Goal: Transaction & Acquisition: Book appointment/travel/reservation

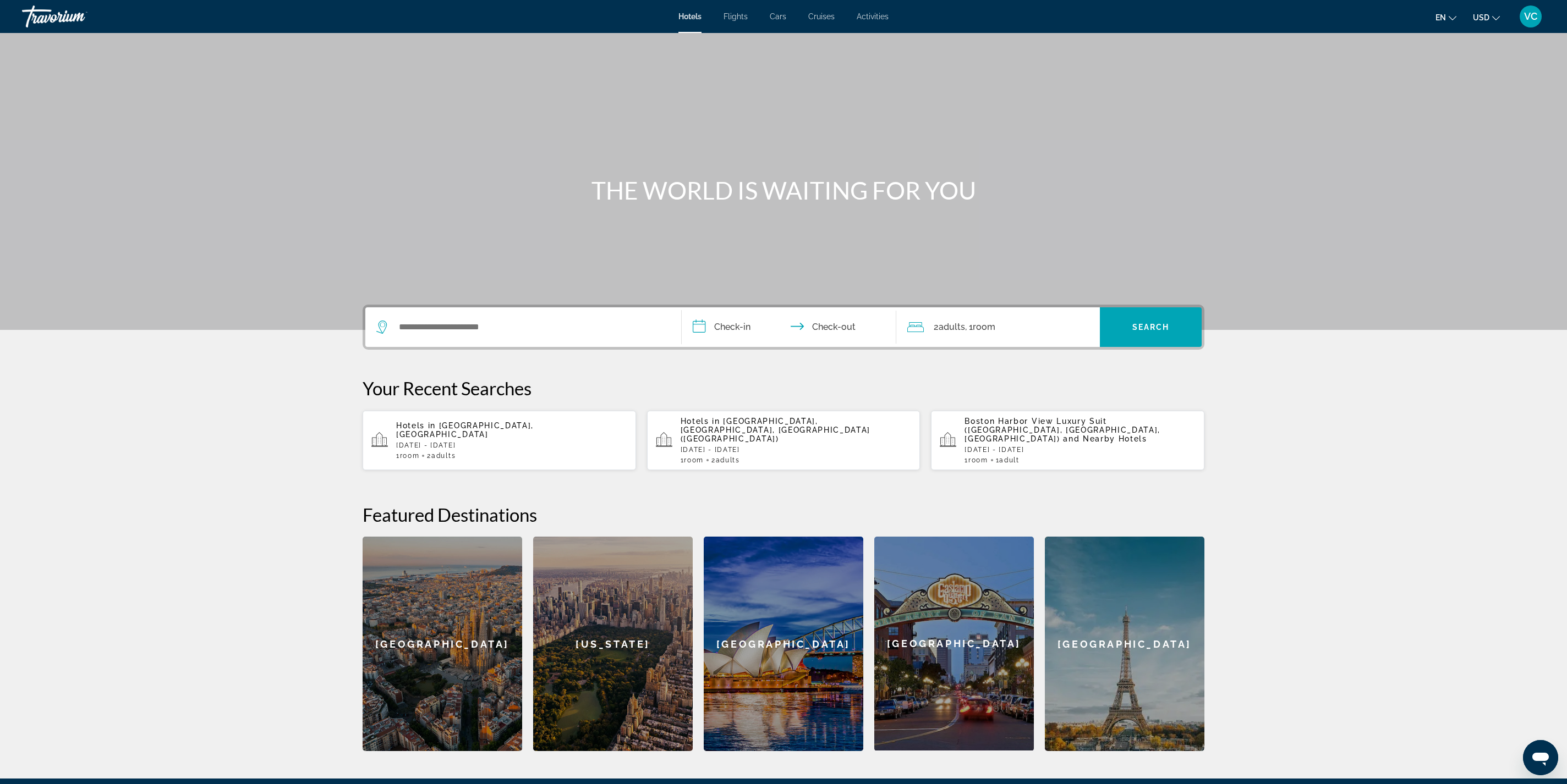
click at [834, 21] on span "Cruises" at bounding box center [821, 17] width 26 height 9
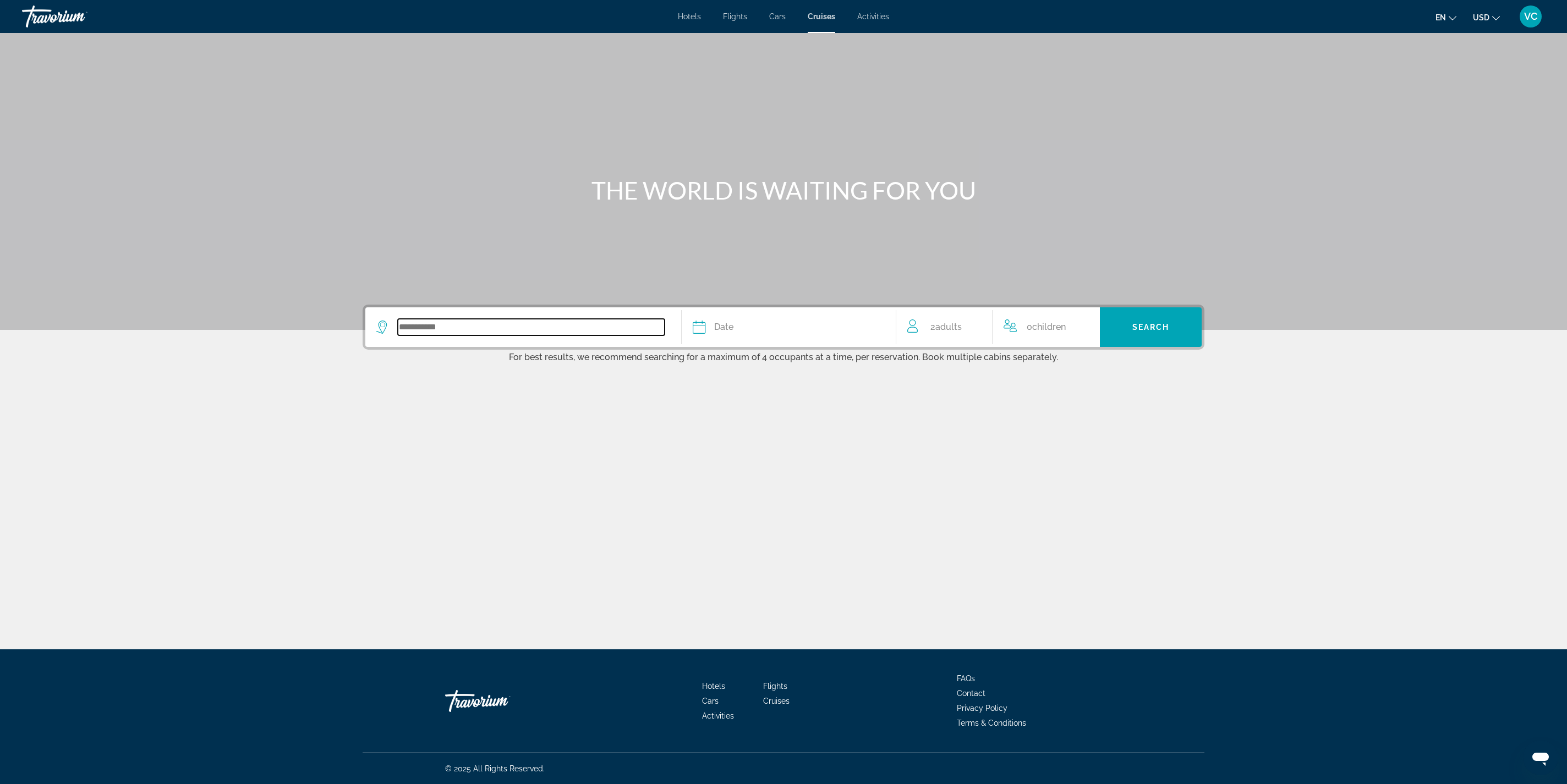
click at [397, 335] on input "Search widget" at bounding box center [531, 327] width 267 height 17
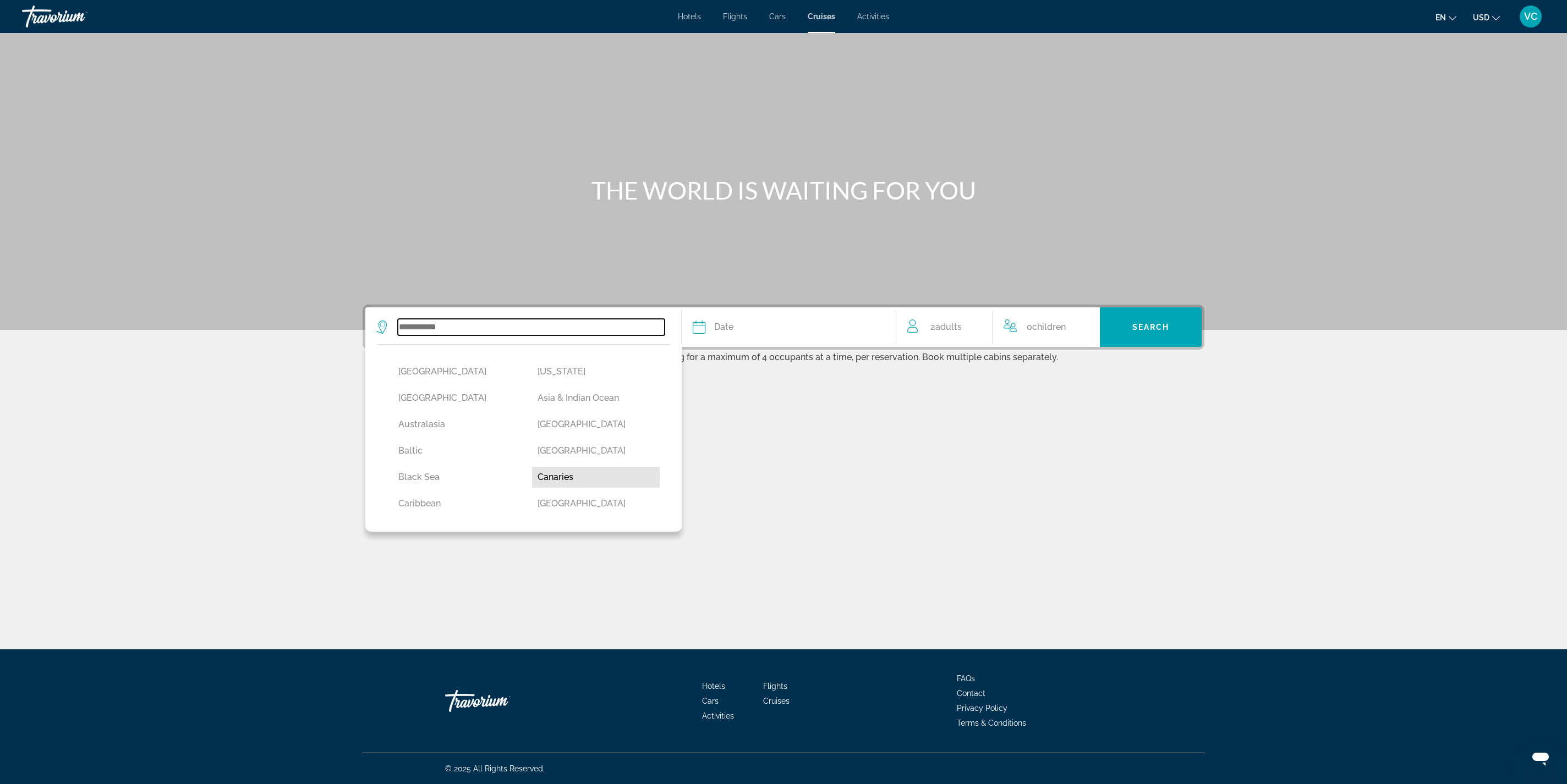
scroll to position [12, 0]
click at [532, 449] on button "[GEOGRAPHIC_DATA]" at bounding box center [596, 439] width 128 height 21
type input "*******"
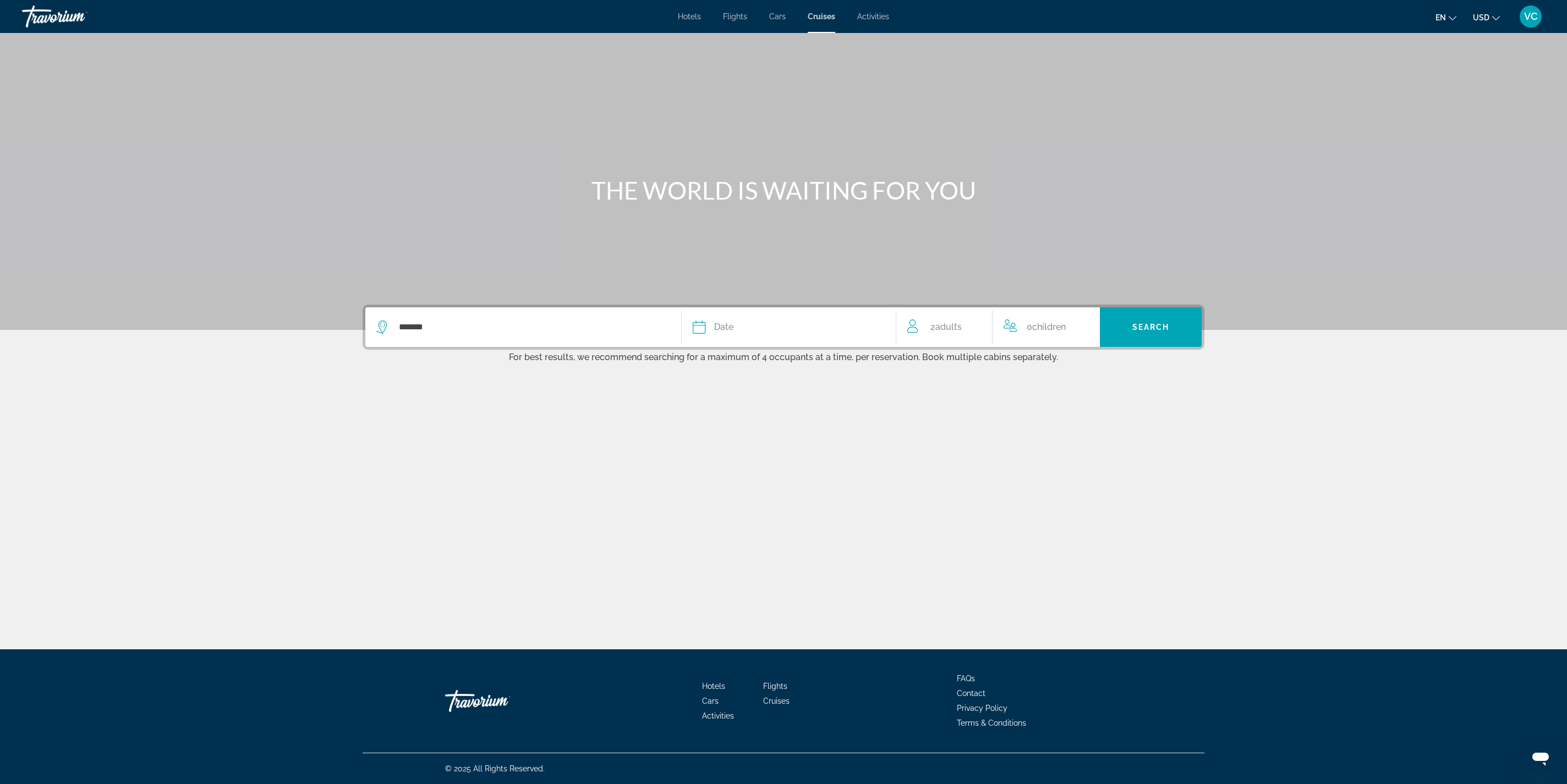
click at [714, 319] on div "Date" at bounding box center [788, 327] width 192 height 16
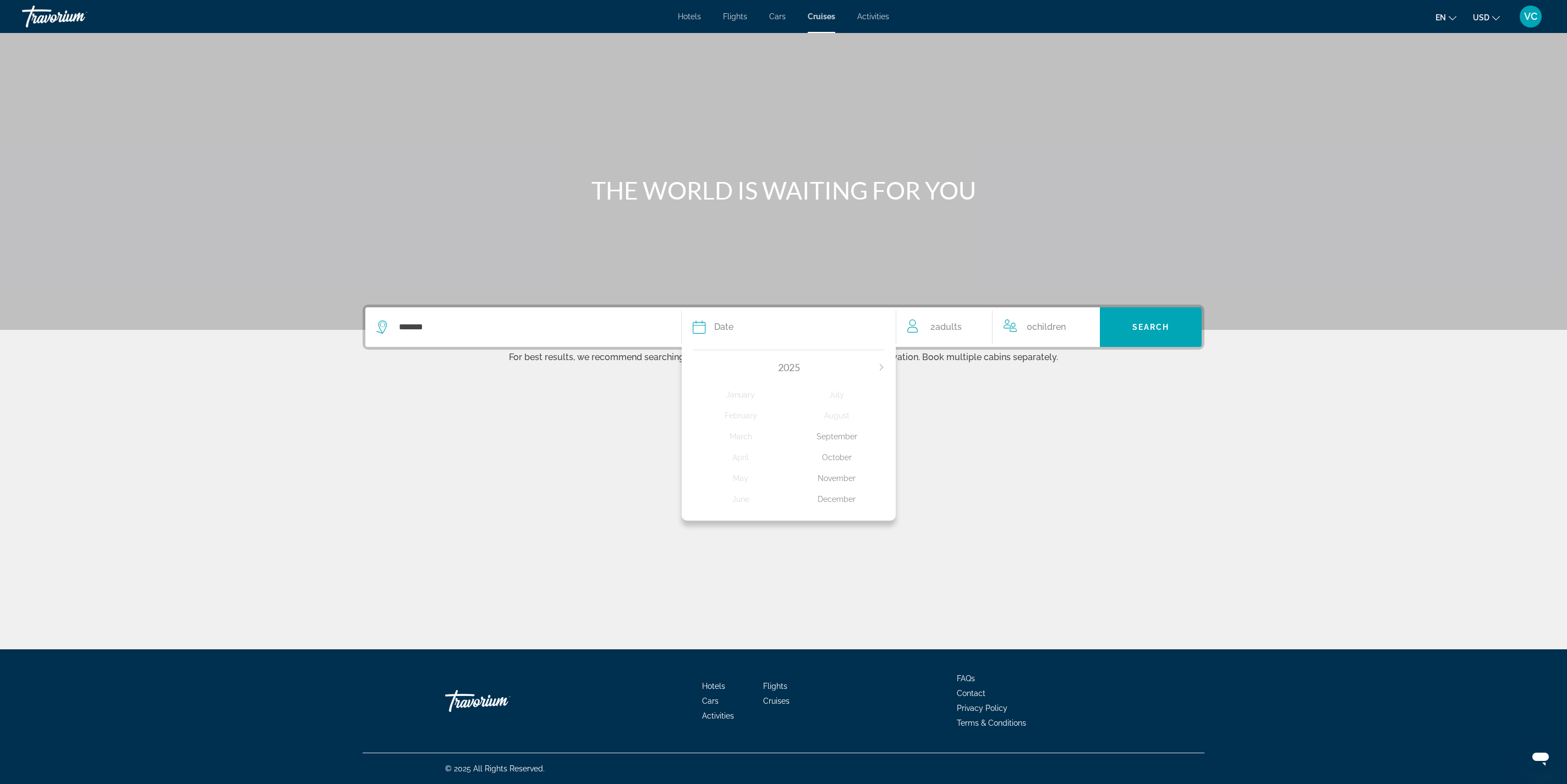
click at [885, 467] on div "October" at bounding box center [837, 458] width 96 height 20
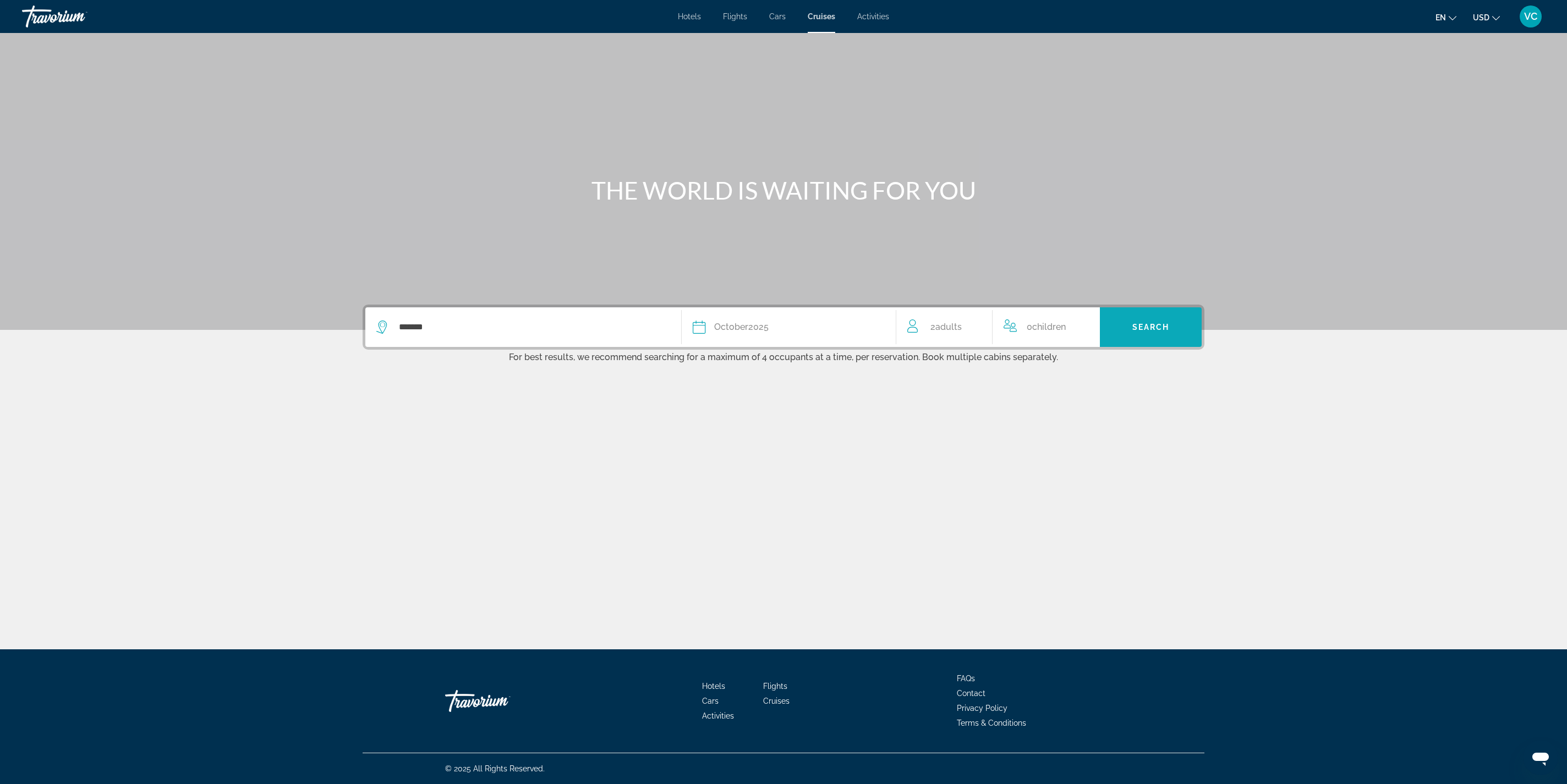
click at [1170, 323] on span "Search" at bounding box center [1150, 327] width 38 height 9
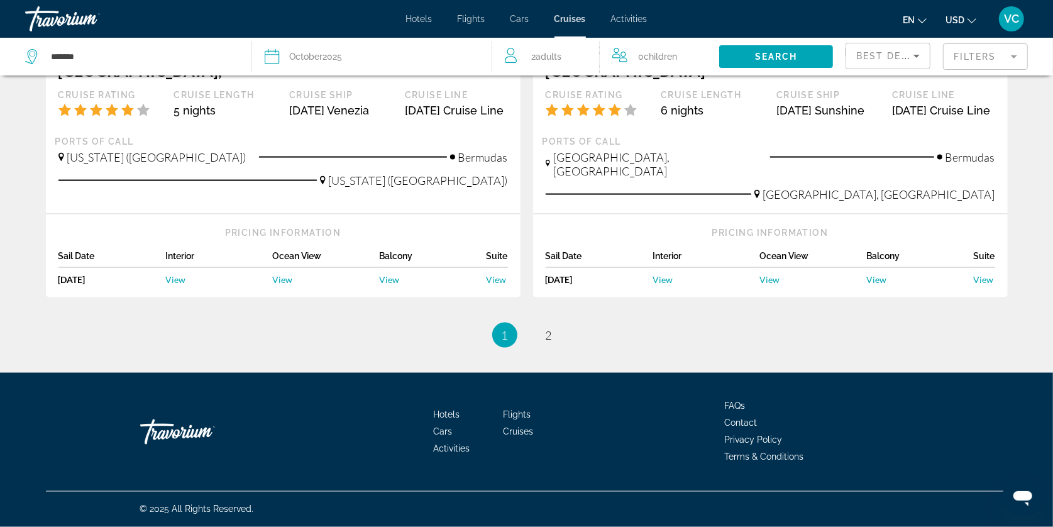
scroll to position [1409, 0]
click at [550, 328] on span "2" at bounding box center [549, 335] width 6 height 14
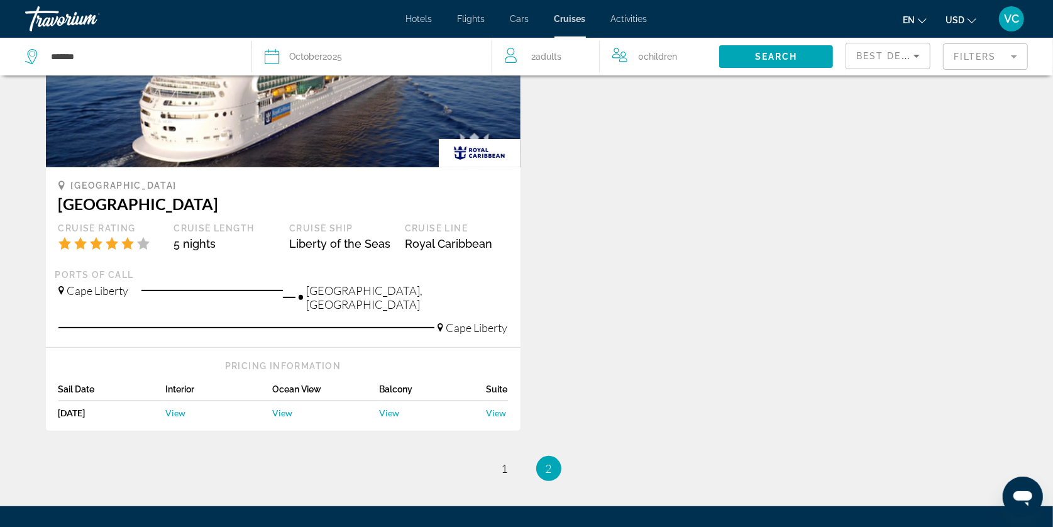
scroll to position [169, 0]
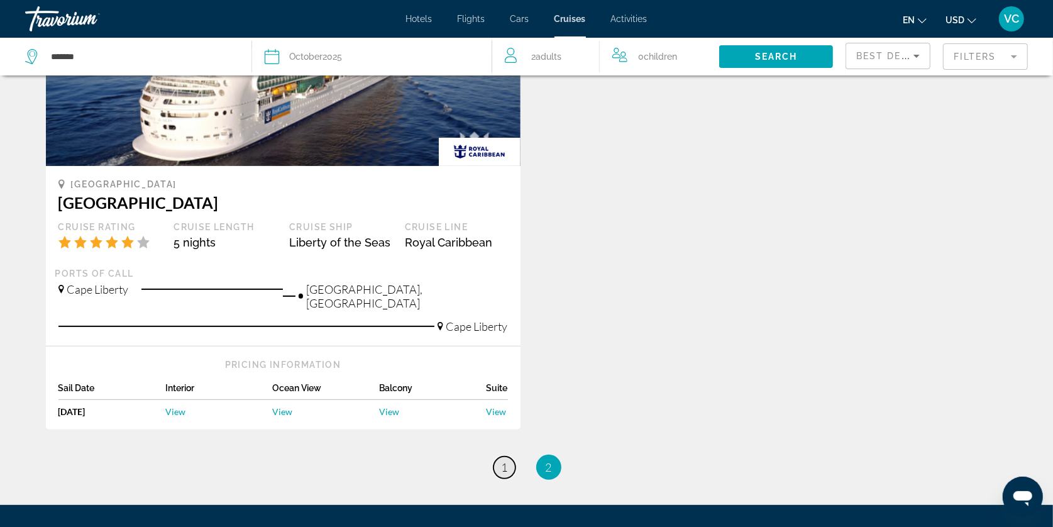
click at [502, 474] on span "1" at bounding box center [505, 467] width 6 height 14
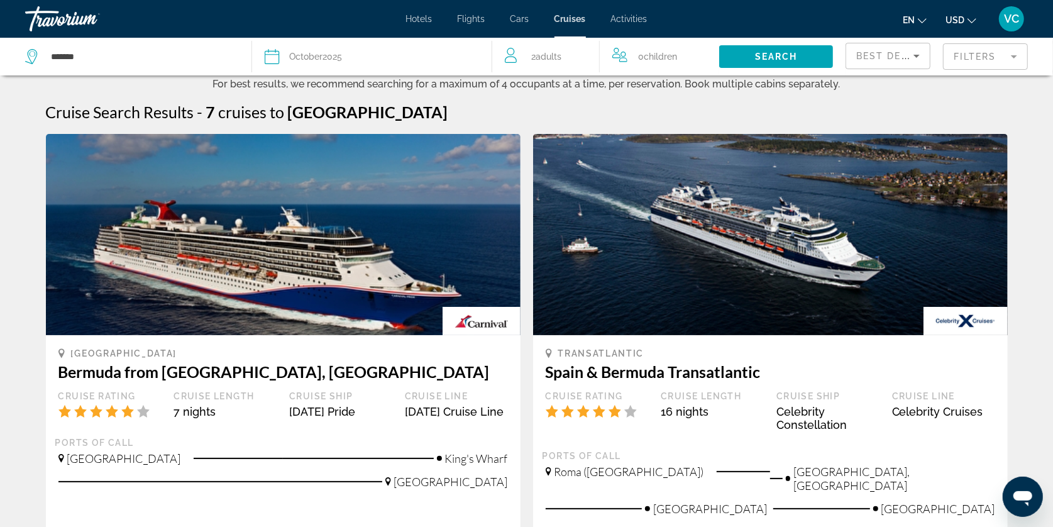
click at [1011, 55] on mat-form-field "Filters" at bounding box center [985, 56] width 85 height 26
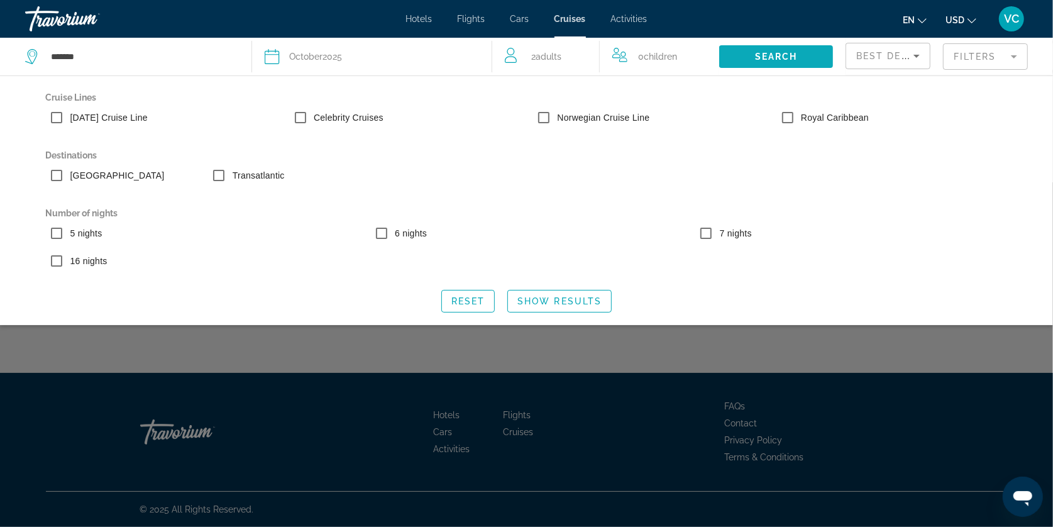
click at [760, 55] on span "Search" at bounding box center [776, 57] width 43 height 10
click at [677, 407] on div "Search widget" at bounding box center [526, 354] width 1053 height 344
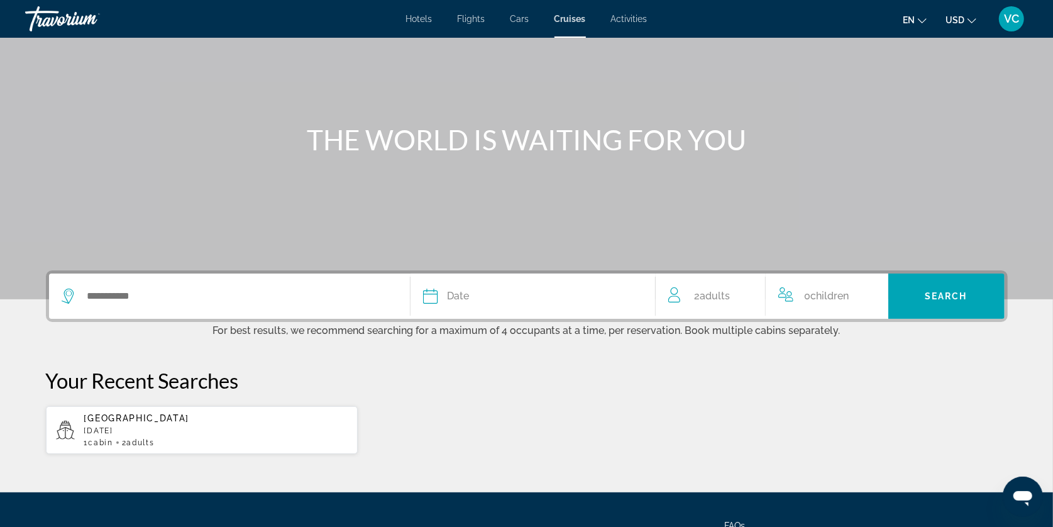
scroll to position [79, 0]
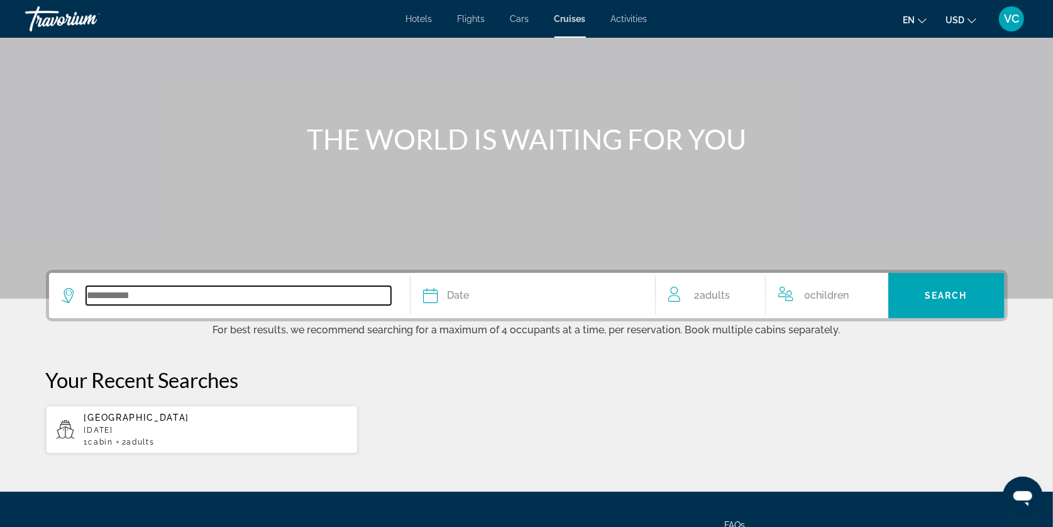
click at [121, 305] on input "Search widget" at bounding box center [238, 295] width 305 height 19
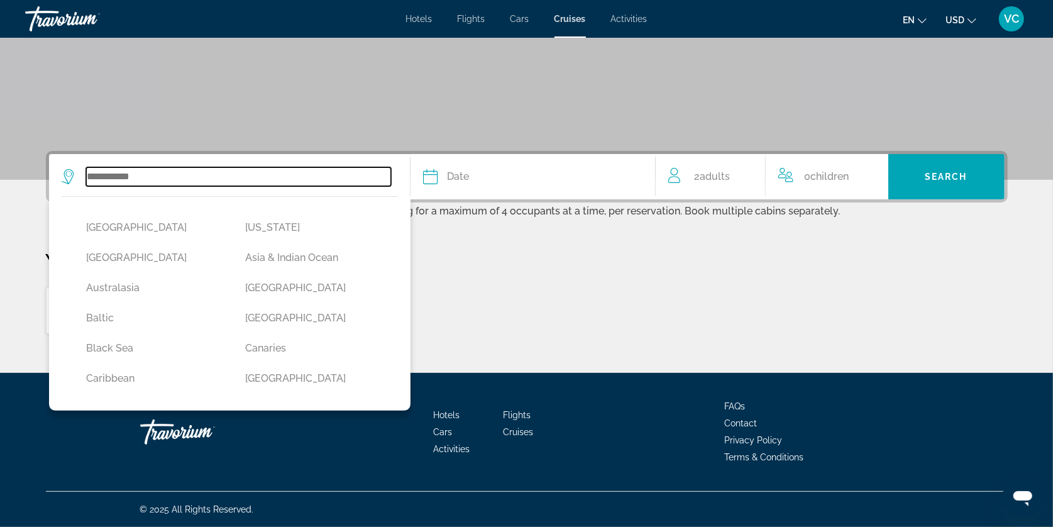
scroll to position [237, 0]
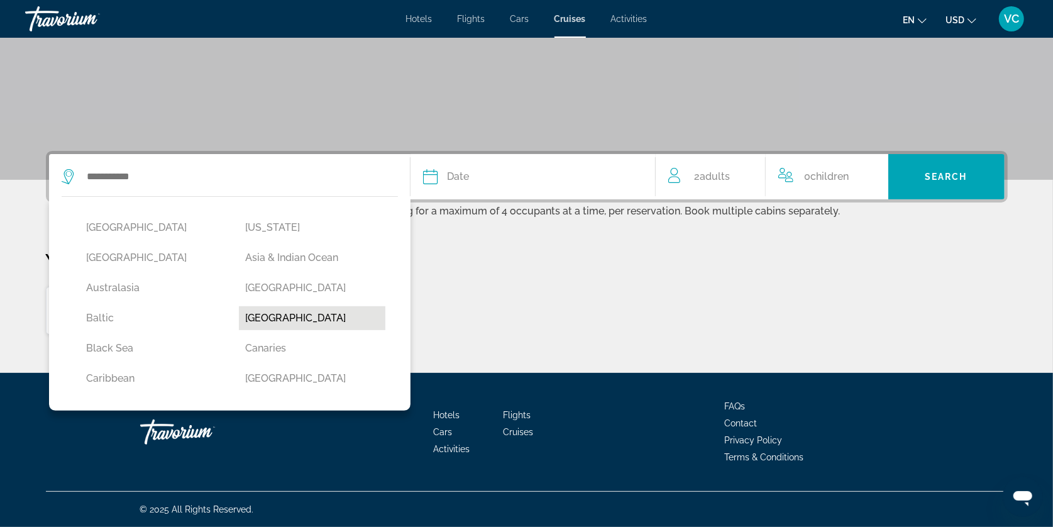
click at [290, 309] on button "[GEOGRAPHIC_DATA]" at bounding box center [312, 318] width 146 height 24
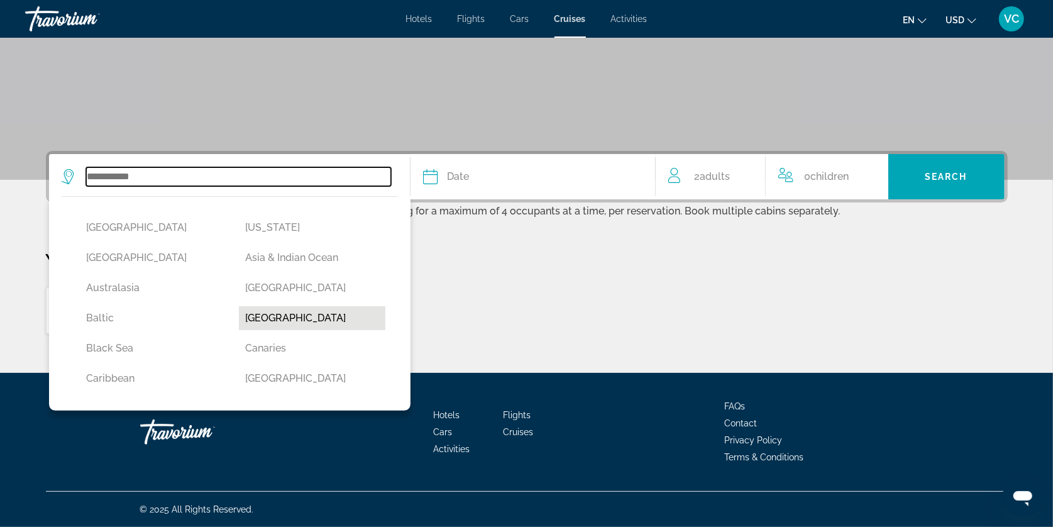
type input "*******"
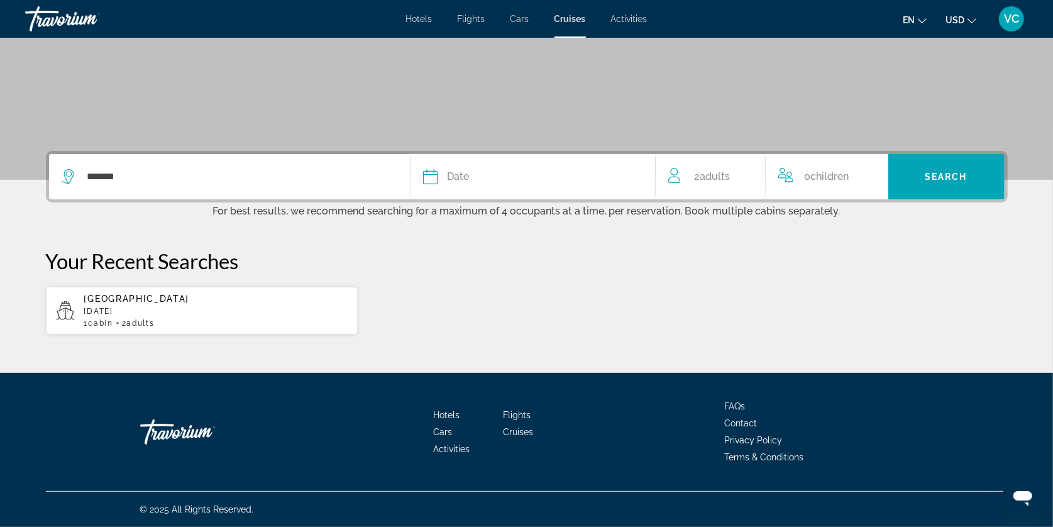
click at [425, 169] on icon "Search widget" at bounding box center [430, 176] width 15 height 15
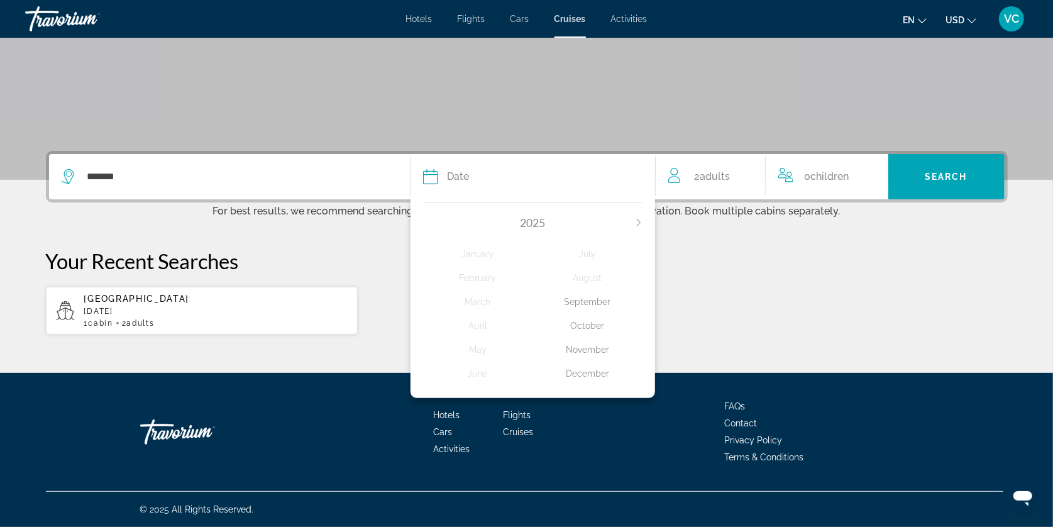
click at [598, 317] on div "October" at bounding box center [587, 325] width 110 height 23
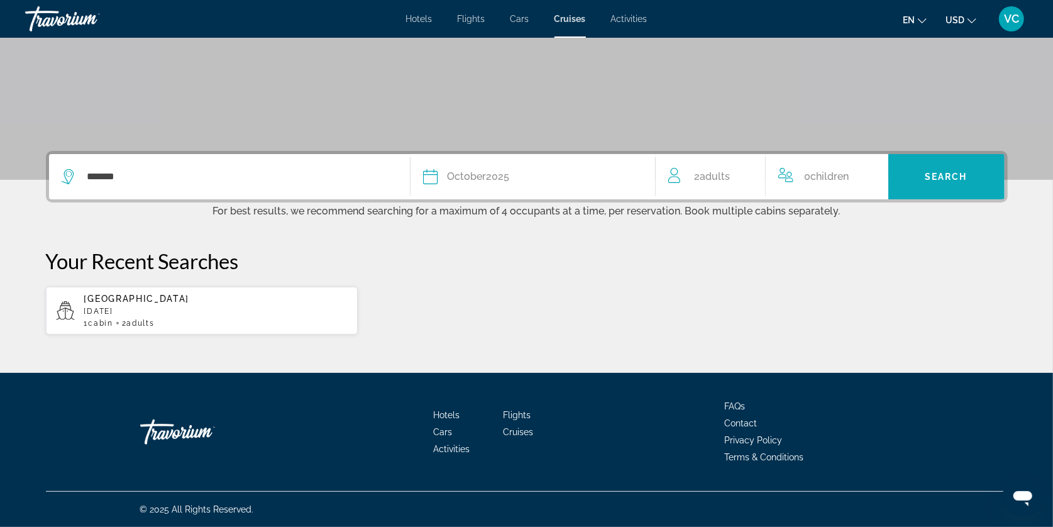
click at [962, 164] on span "Search widget" at bounding box center [946, 177] width 116 height 30
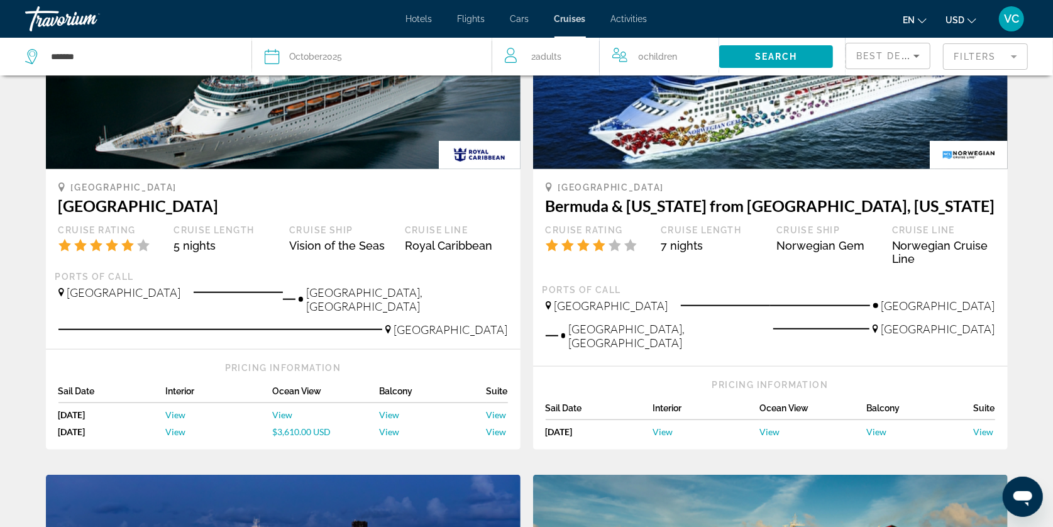
scroll to position [730, 0]
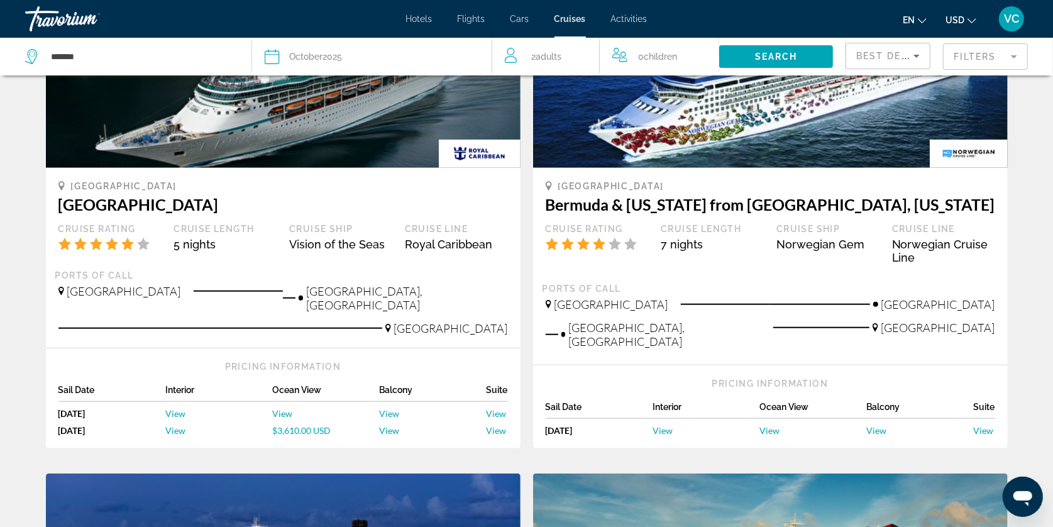
click at [886, 436] on span "View" at bounding box center [876, 430] width 20 height 11
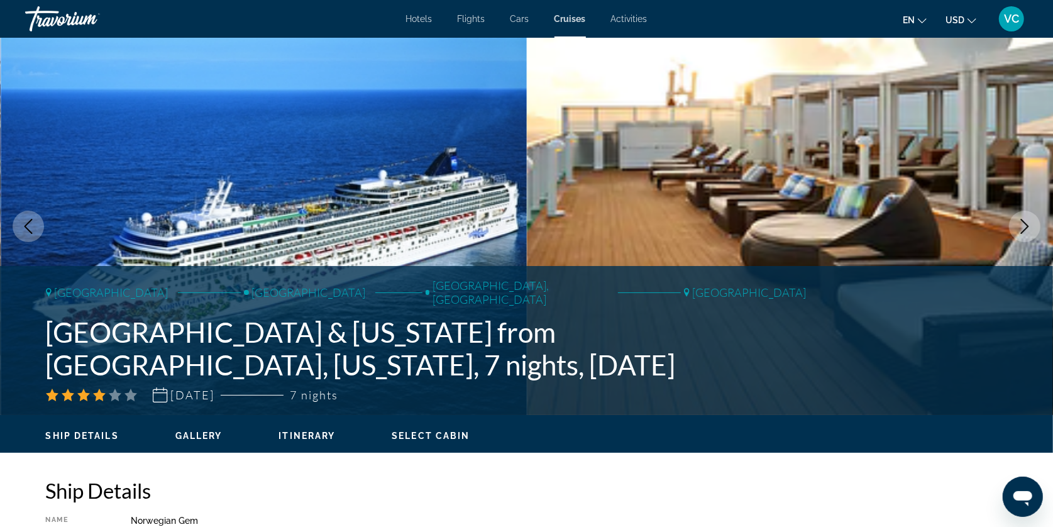
click at [35, 229] on button "Previous image" at bounding box center [28, 226] width 31 height 31
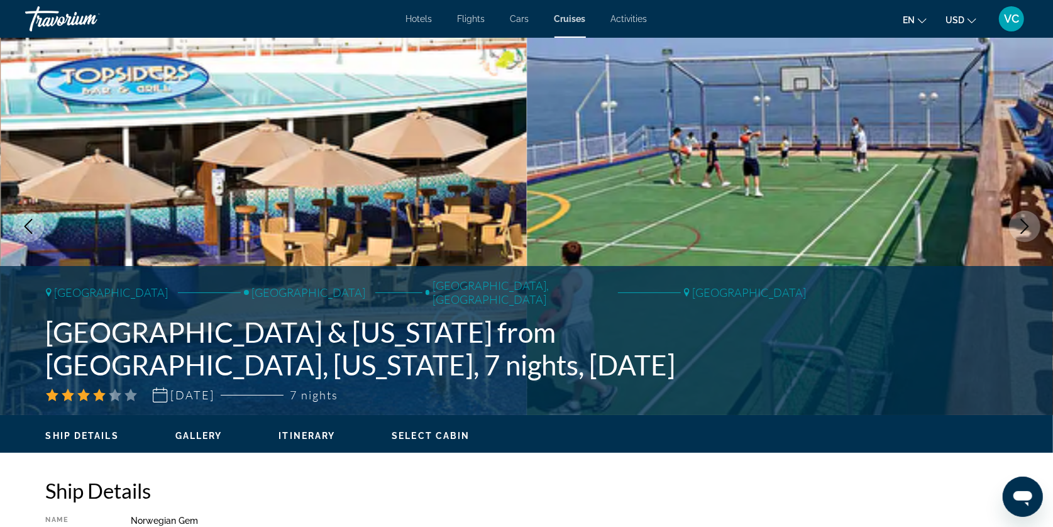
click at [30, 234] on icon "Previous image" at bounding box center [28, 226] width 15 height 15
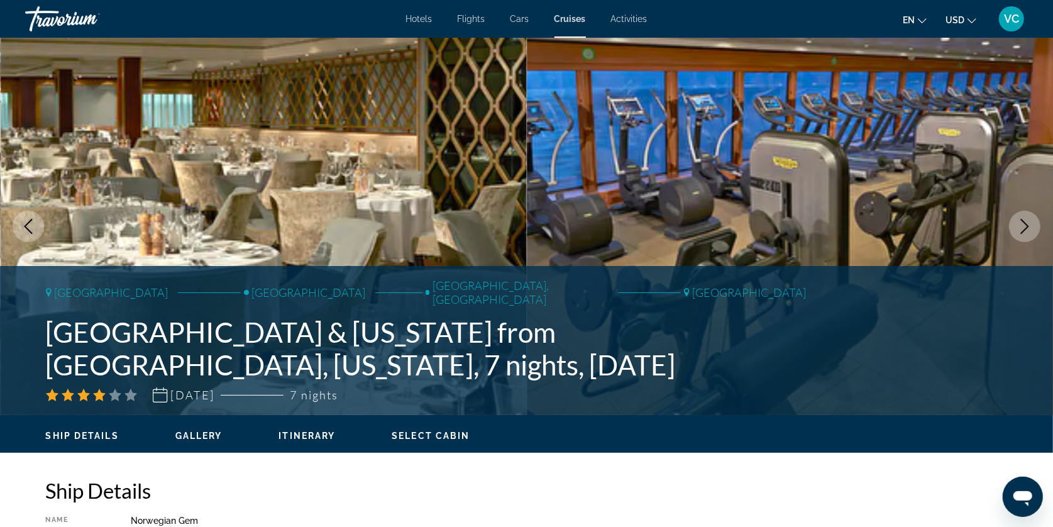
click at [30, 234] on icon "Previous image" at bounding box center [28, 226] width 15 height 15
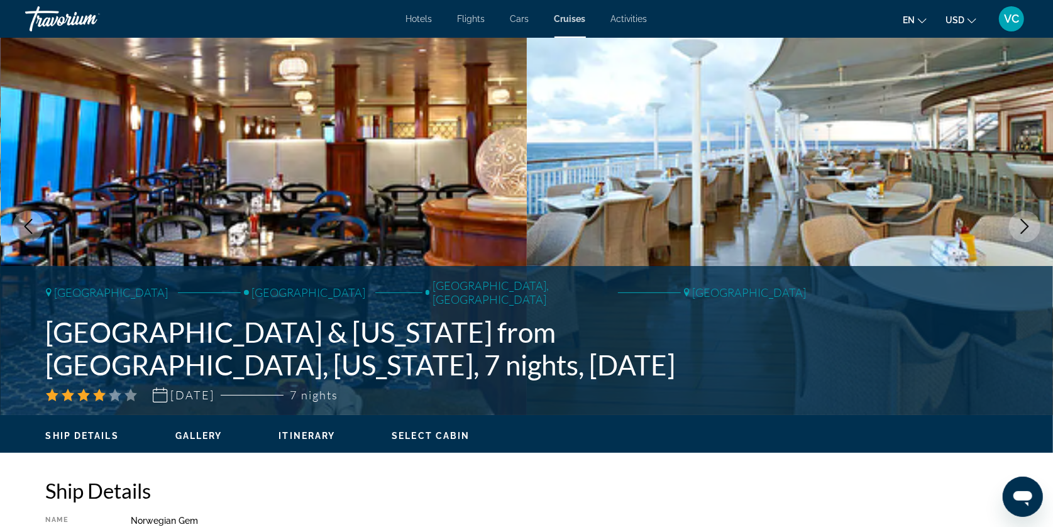
click at [30, 234] on icon "Previous image" at bounding box center [28, 226] width 15 height 15
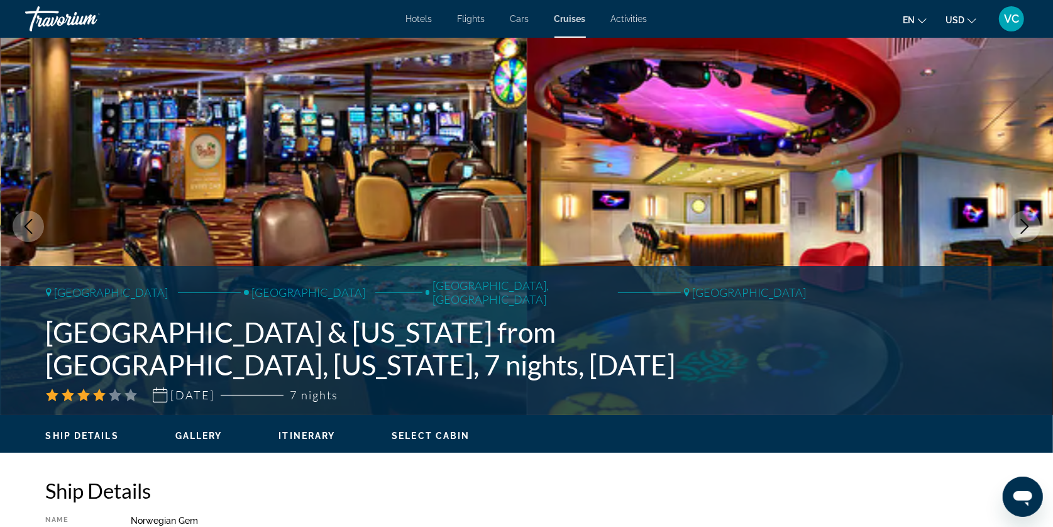
click at [30, 234] on icon "Previous image" at bounding box center [28, 226] width 15 height 15
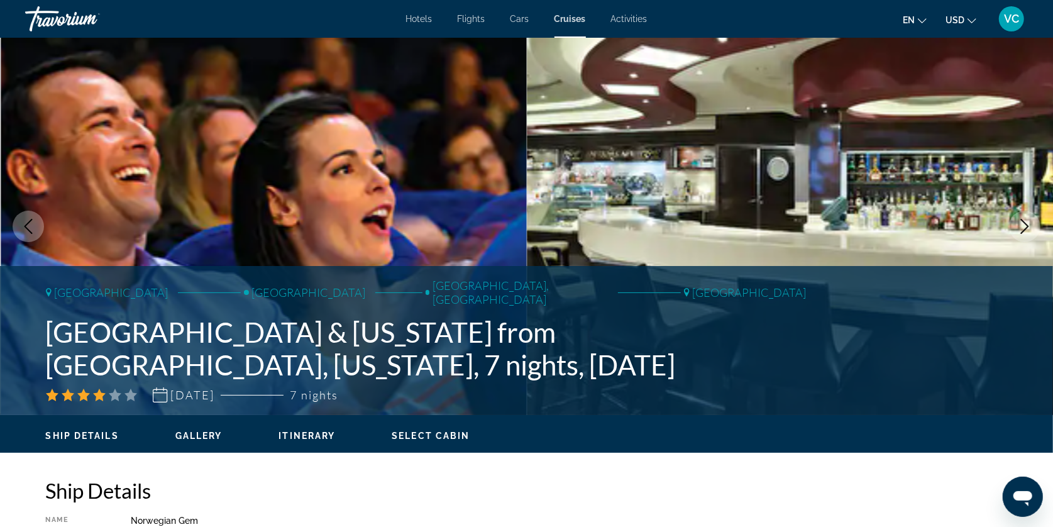
click at [577, 21] on span "Cruises" at bounding box center [569, 19] width 31 height 10
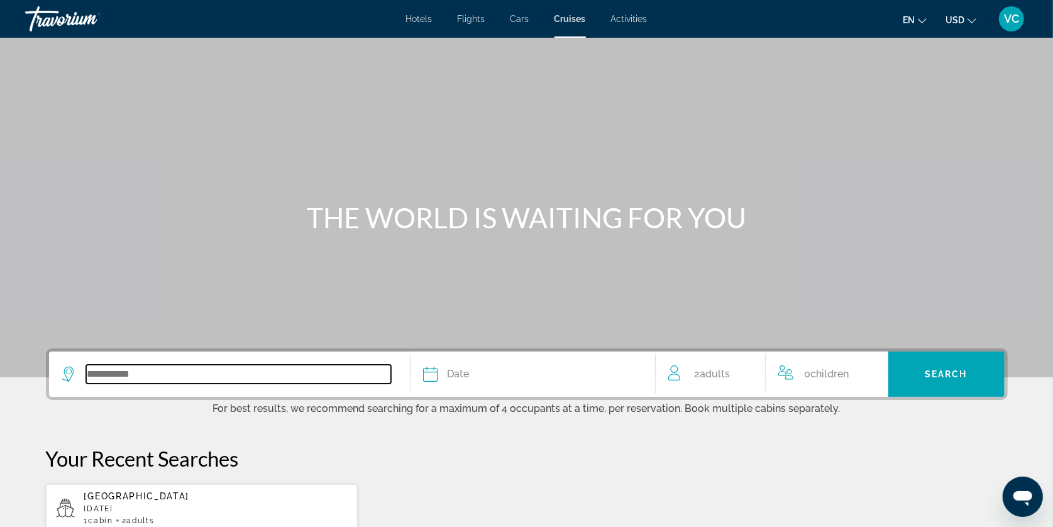
click at [87, 383] on input "Search widget" at bounding box center [238, 374] width 305 height 19
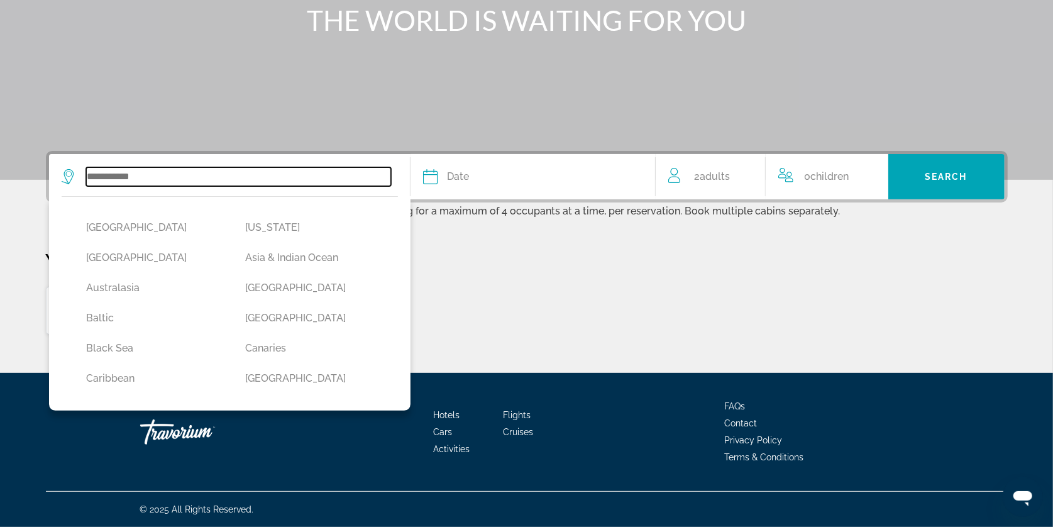
scroll to position [237, 0]
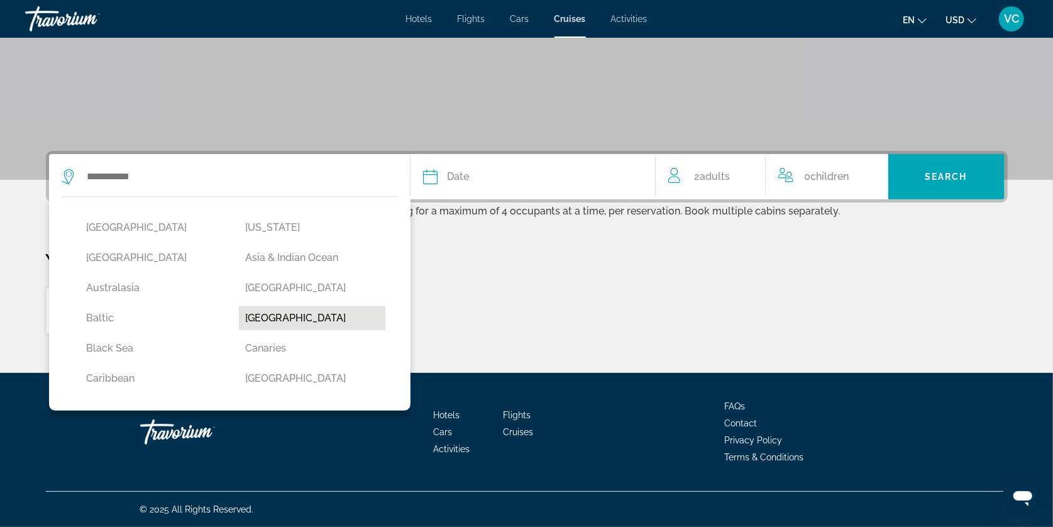
click at [307, 309] on button "[GEOGRAPHIC_DATA]" at bounding box center [312, 318] width 146 height 24
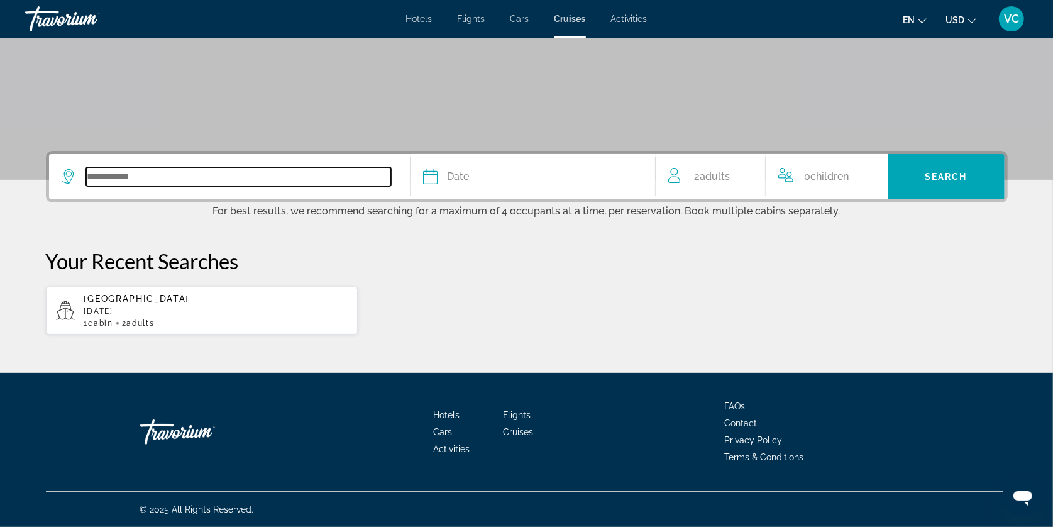
type input "*******"
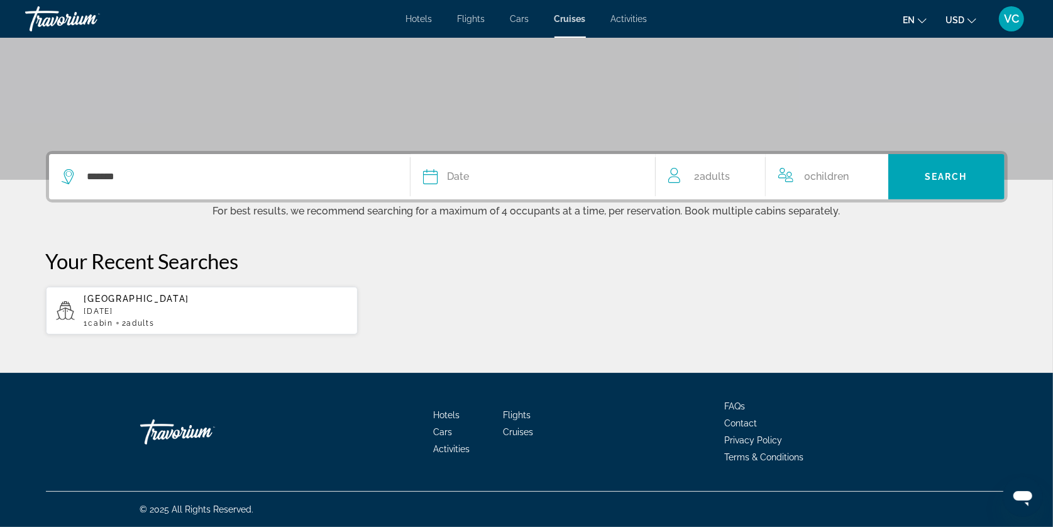
click at [434, 169] on icon "Search widget" at bounding box center [430, 176] width 15 height 15
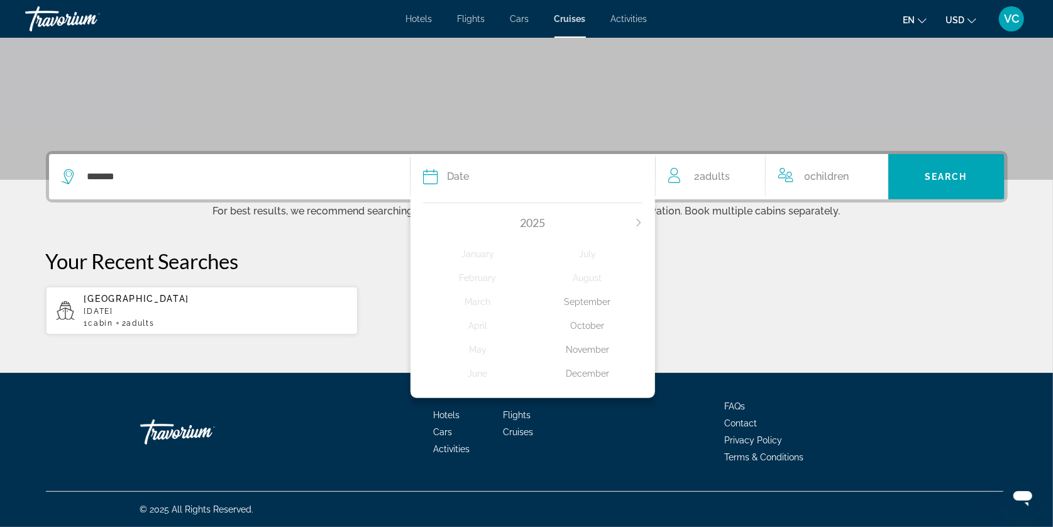
click at [597, 319] on div "October" at bounding box center [587, 325] width 110 height 23
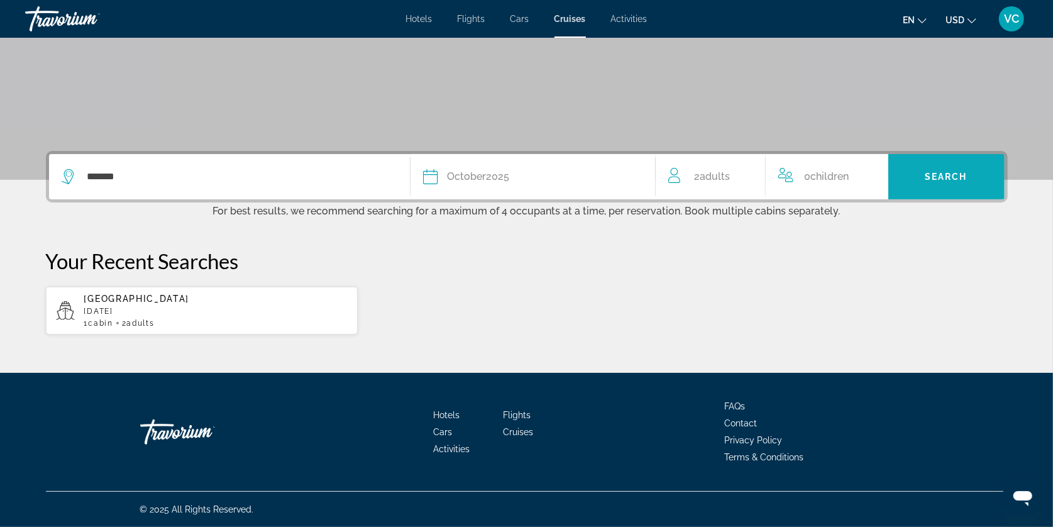
click at [967, 172] on span "Search" at bounding box center [945, 177] width 43 height 10
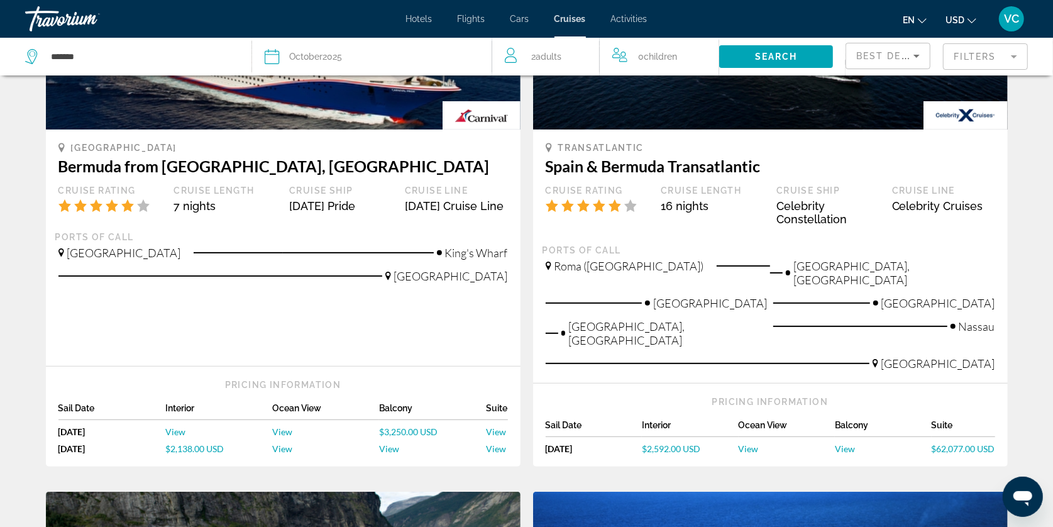
scroll to position [211, 0]
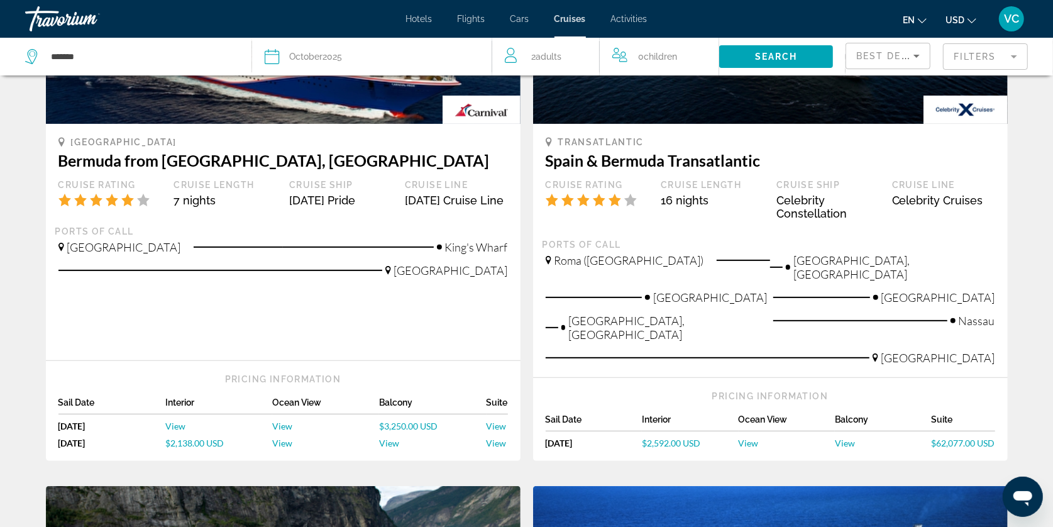
click at [759, 446] on span "View" at bounding box center [748, 442] width 20 height 11
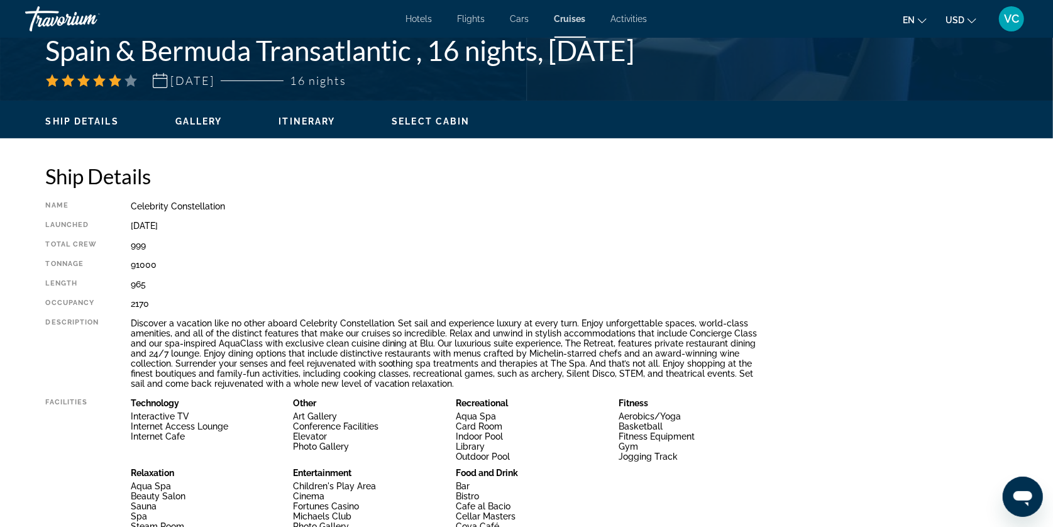
scroll to position [310, 0]
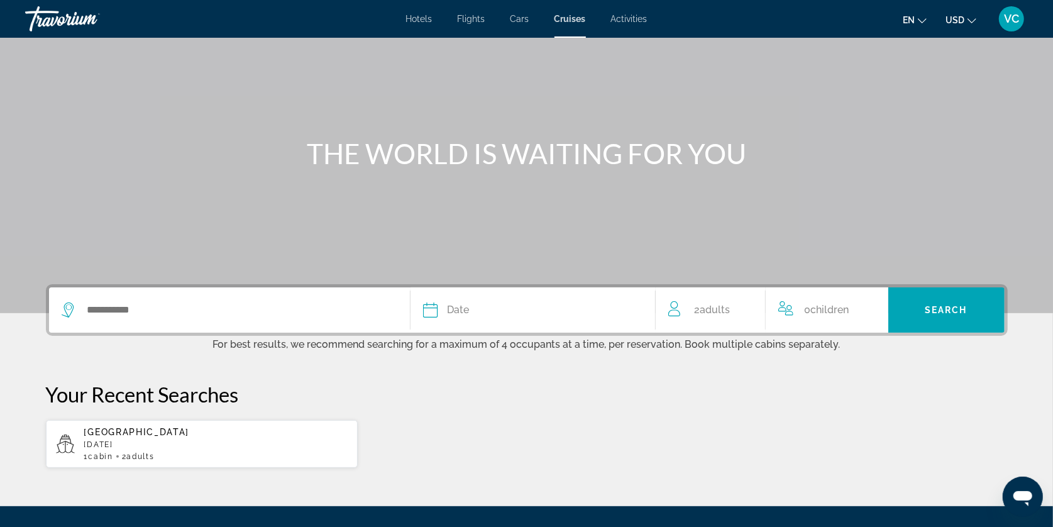
scroll to position [121, 0]
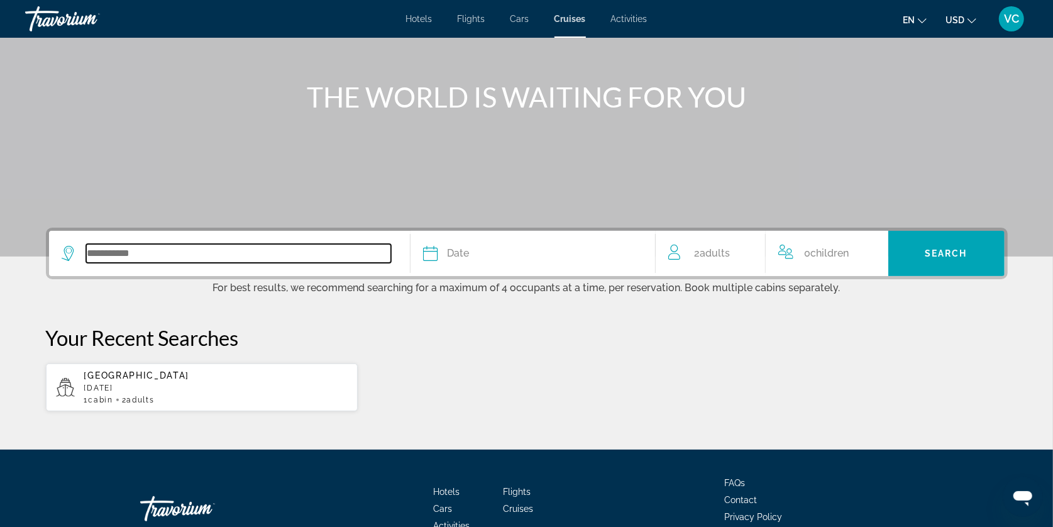
click at [127, 263] on input "Search widget" at bounding box center [238, 253] width 305 height 19
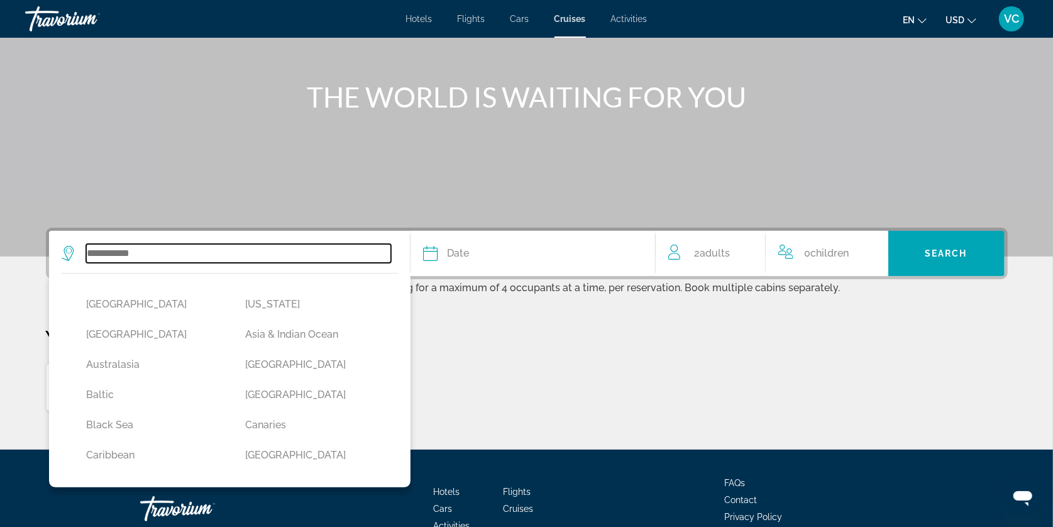
scroll to position [237, 0]
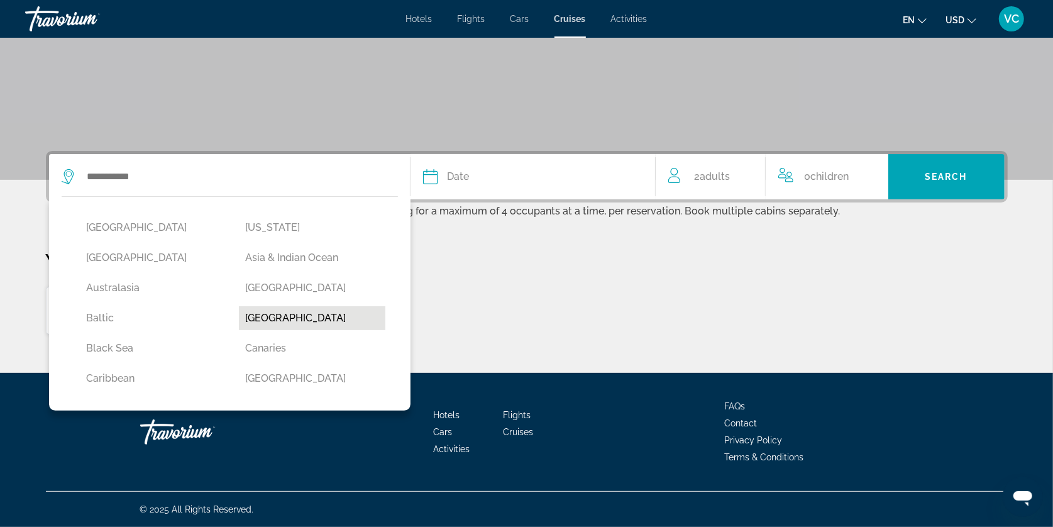
click at [270, 312] on button "[GEOGRAPHIC_DATA]" at bounding box center [312, 318] width 146 height 24
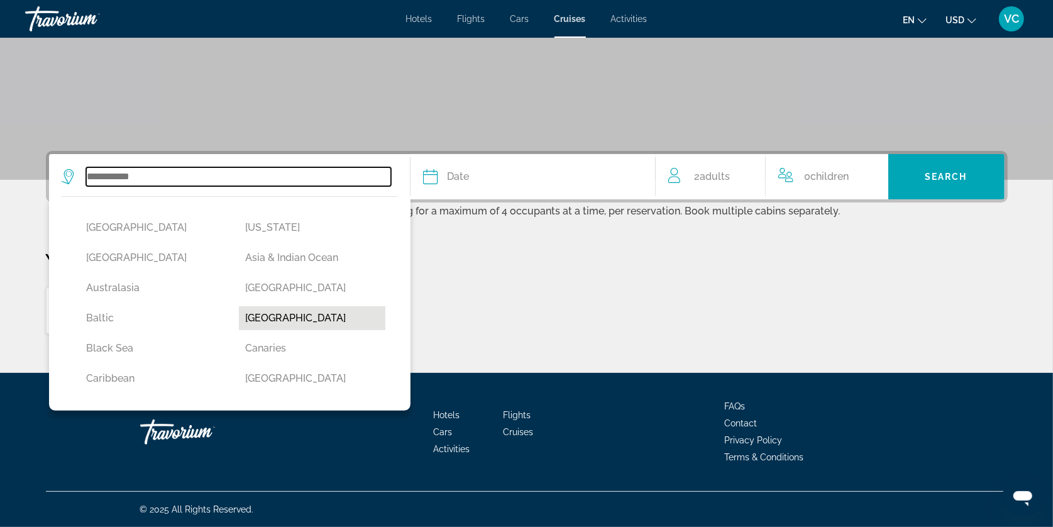
type input "*******"
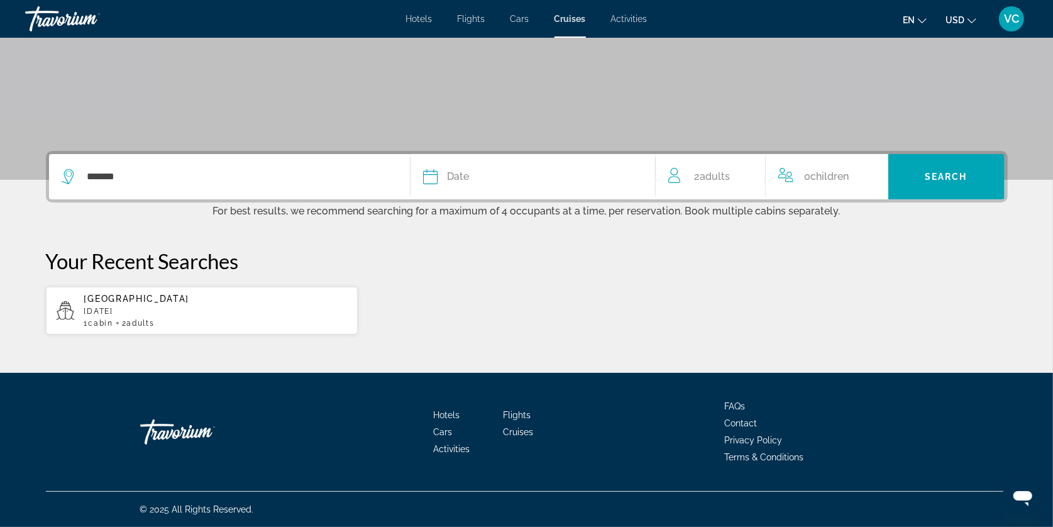
click at [442, 168] on div "Date" at bounding box center [532, 177] width 219 height 18
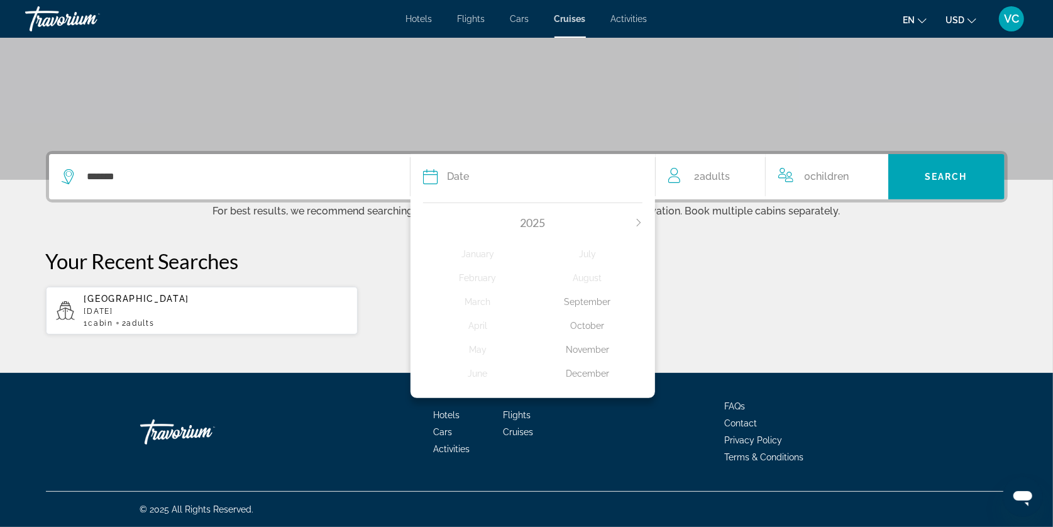
click at [597, 322] on div "October" at bounding box center [587, 325] width 110 height 23
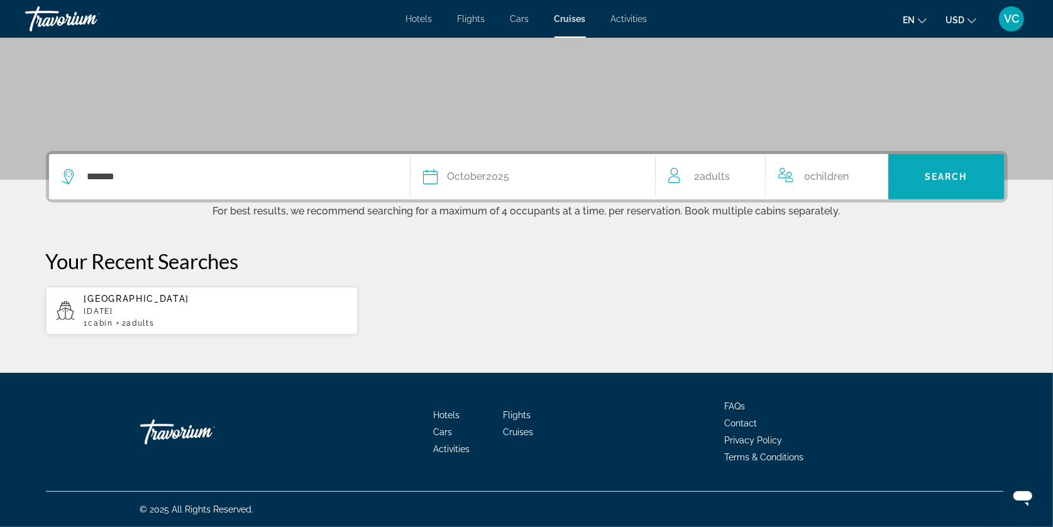
click at [965, 172] on span "Search" at bounding box center [945, 177] width 43 height 10
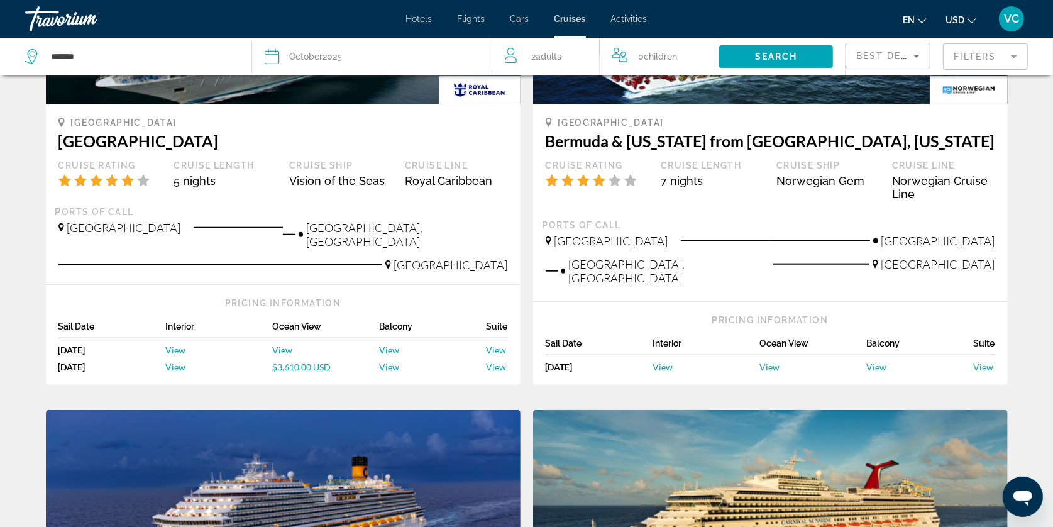
scroll to position [792, 0]
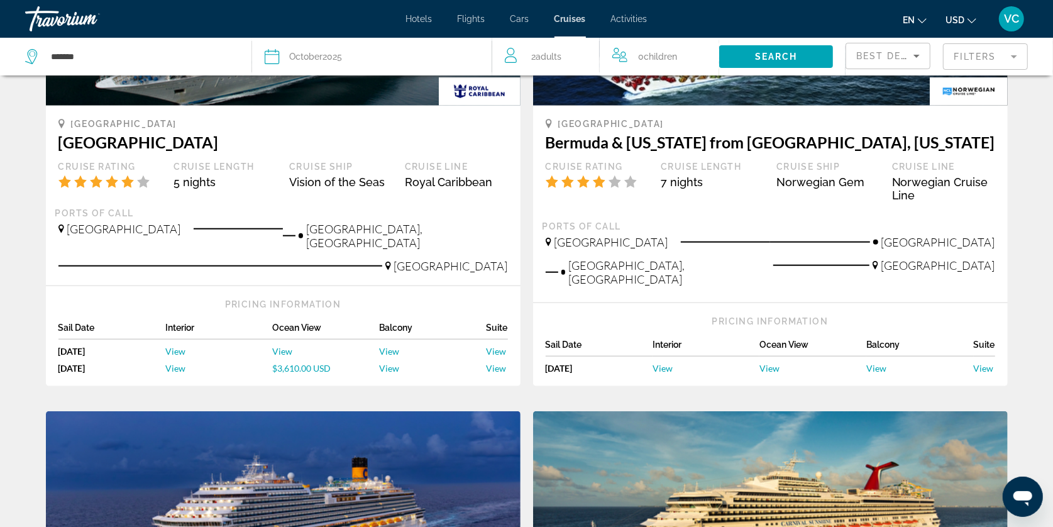
click at [776, 373] on span "View" at bounding box center [769, 368] width 20 height 11
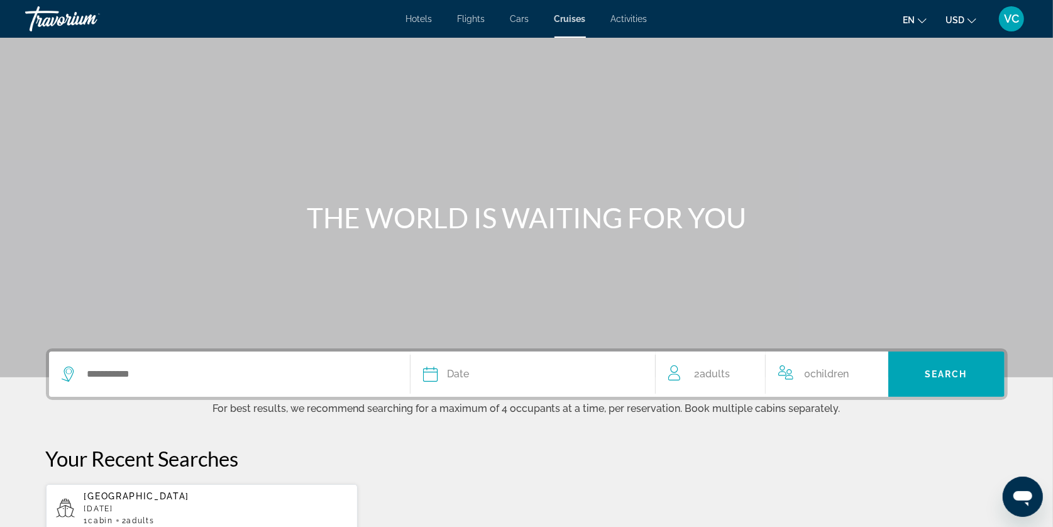
click at [86, 30] on div "Travorium" at bounding box center [88, 19] width 126 height 33
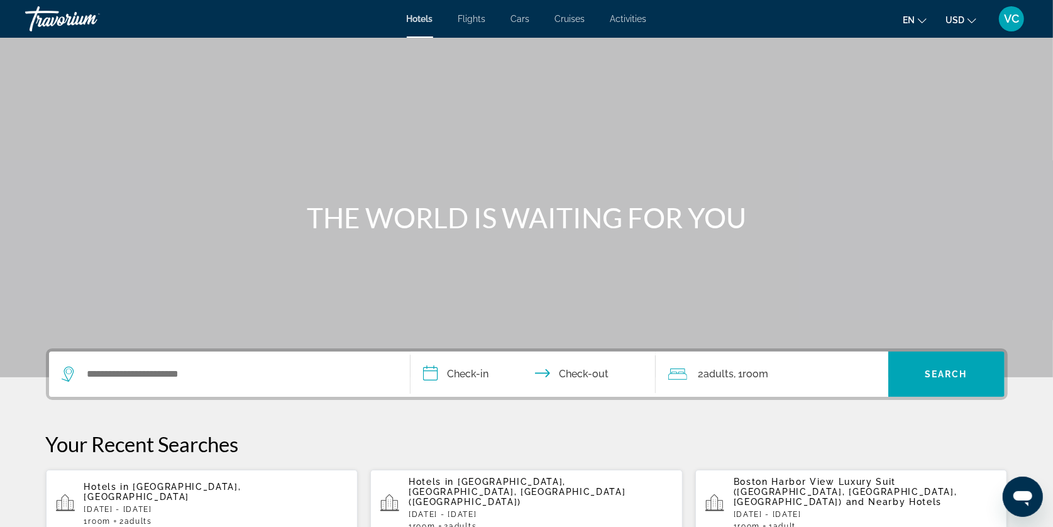
click at [47, 16] on div "Travorium" at bounding box center [88, 19] width 126 height 33
click at [65, 19] on div "Travorium" at bounding box center [88, 19] width 126 height 33
